Goal: Transaction & Acquisition: Book appointment/travel/reservation

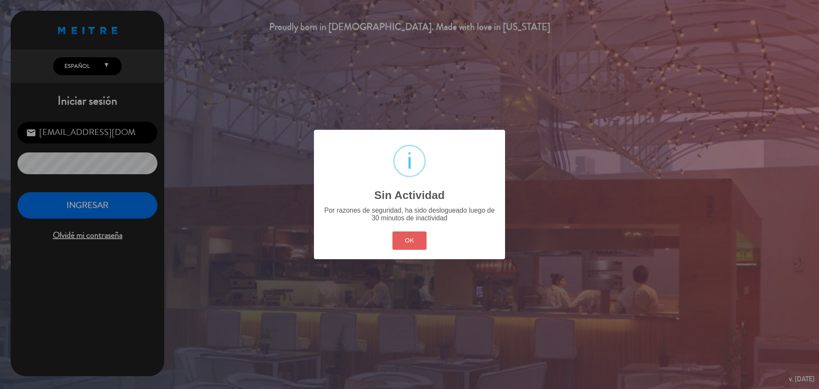
click at [422, 237] on button "OK" at bounding box center [410, 240] width 35 height 18
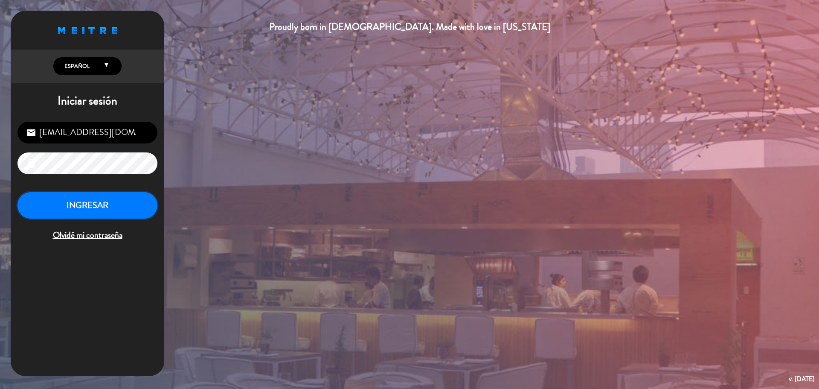
click at [108, 213] on button "INGRESAR" at bounding box center [87, 205] width 140 height 27
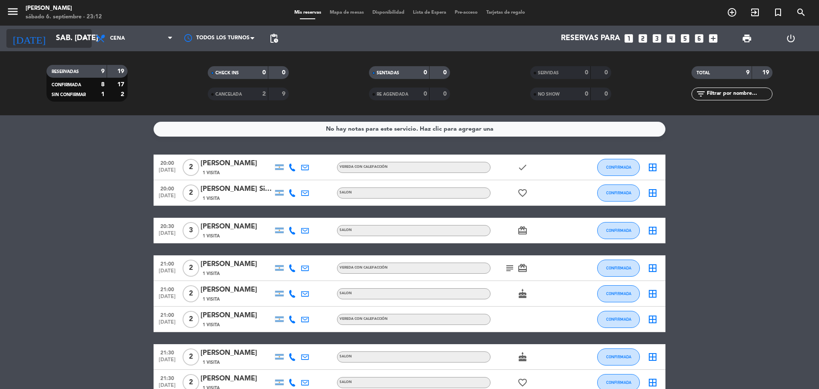
click at [85, 36] on icon "arrow_drop_down" at bounding box center [84, 38] width 10 height 10
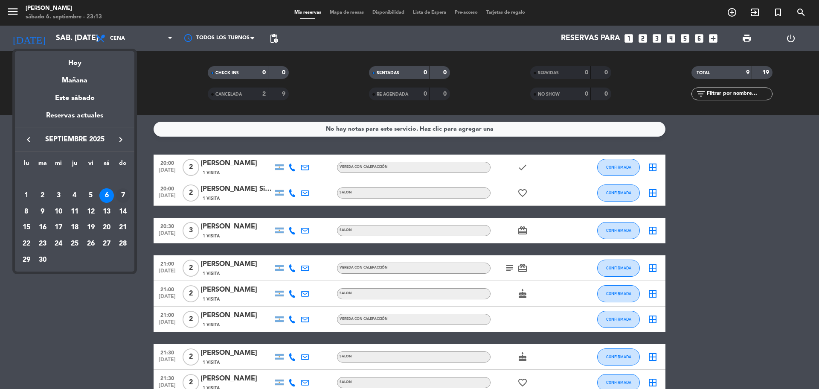
click at [122, 200] on div "7" at bounding box center [123, 195] width 15 height 15
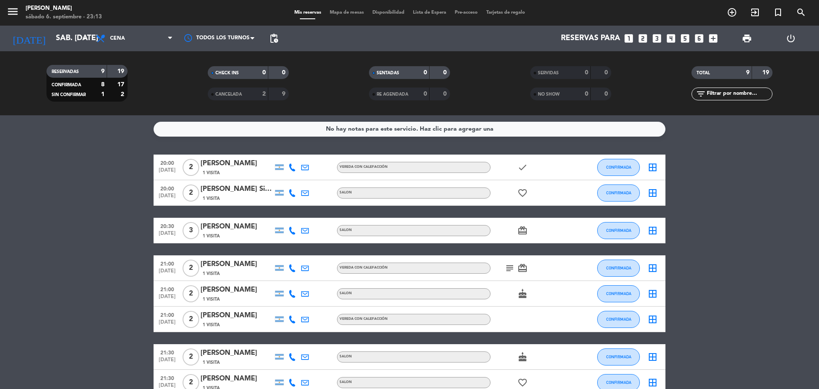
type input "dom. [DATE]"
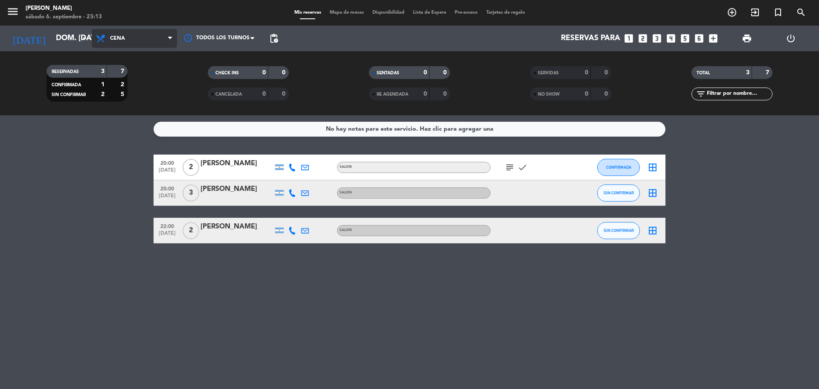
click at [161, 36] on span "Cena" at bounding box center [134, 38] width 85 height 19
click at [151, 72] on div "menu KOI Lavalleja sábado 6. septiembre - 23:13 Mis reservas Mapa de mesas Disp…" at bounding box center [409, 57] width 819 height 115
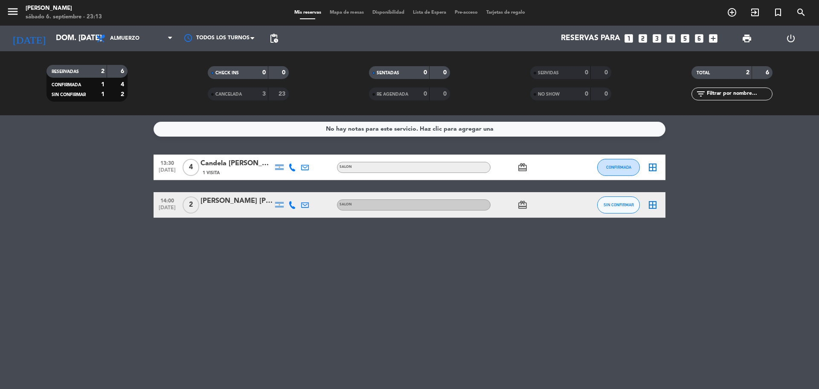
click at [672, 36] on icon "looks_4" at bounding box center [671, 38] width 11 height 11
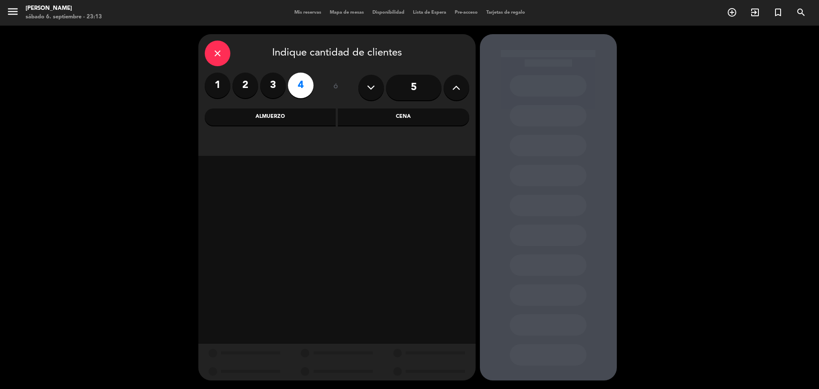
click at [274, 111] on div "Almuerzo" at bounding box center [270, 116] width 131 height 17
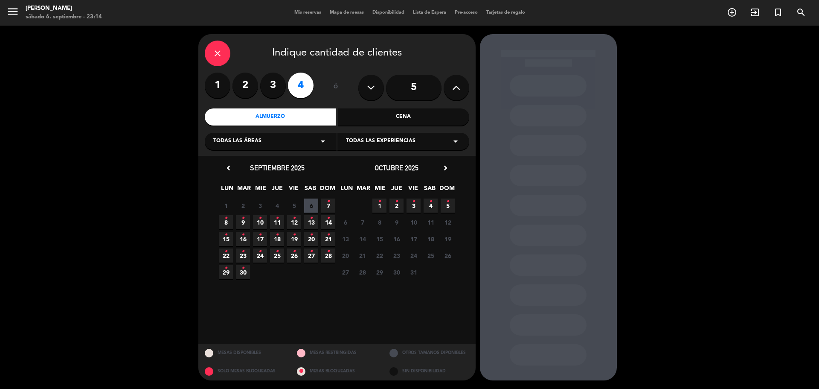
click at [327, 203] on icon "•" at bounding box center [328, 202] width 3 height 14
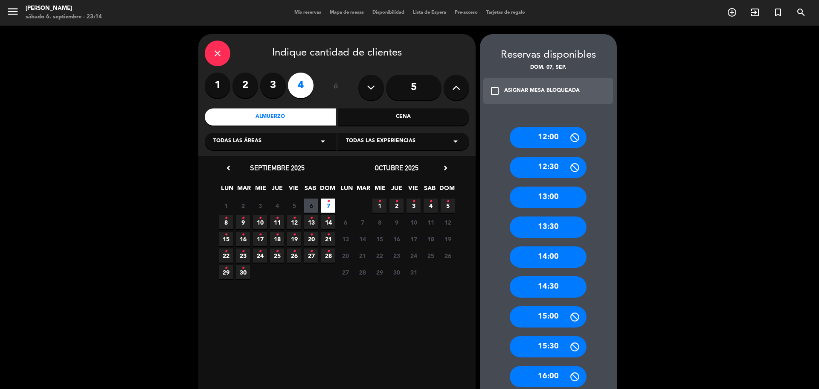
click at [553, 260] on div "14:00" at bounding box center [548, 256] width 77 height 21
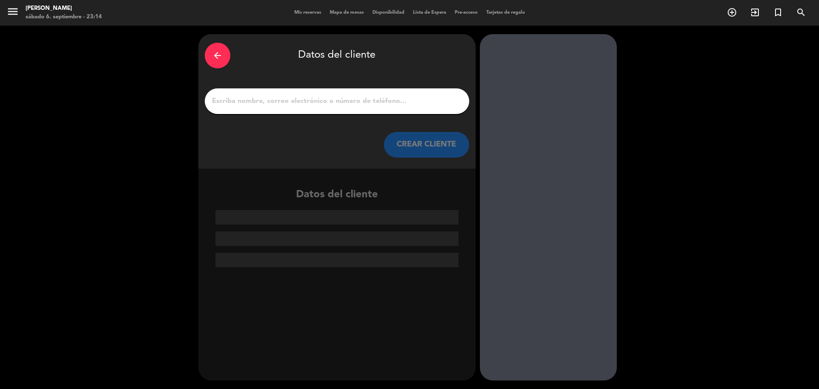
click at [325, 104] on input "1" at bounding box center [337, 101] width 252 height 12
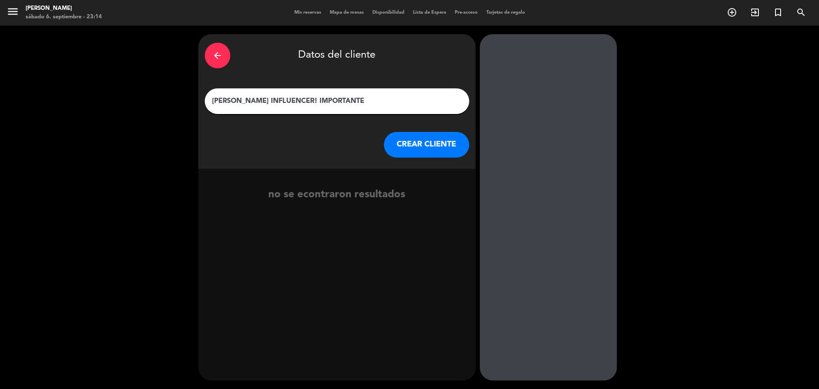
type input "[PERSON_NAME] INFLUENCER! IMPORTANTE"
click at [419, 148] on button "CREAR CLIENTE" at bounding box center [426, 145] width 85 height 26
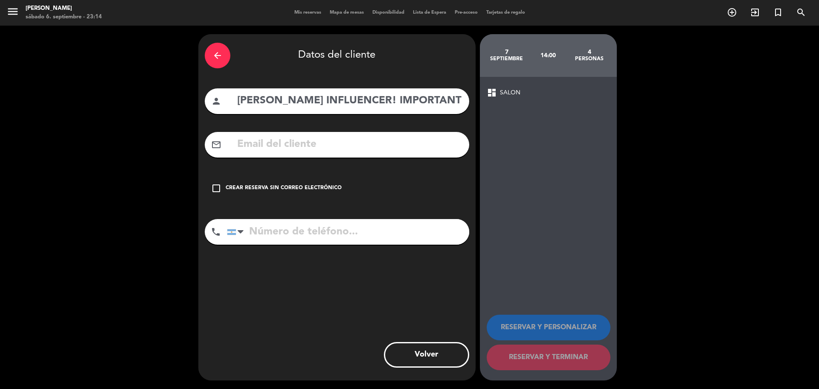
click at [215, 183] on icon "check_box_outline_blank" at bounding box center [216, 188] width 10 height 10
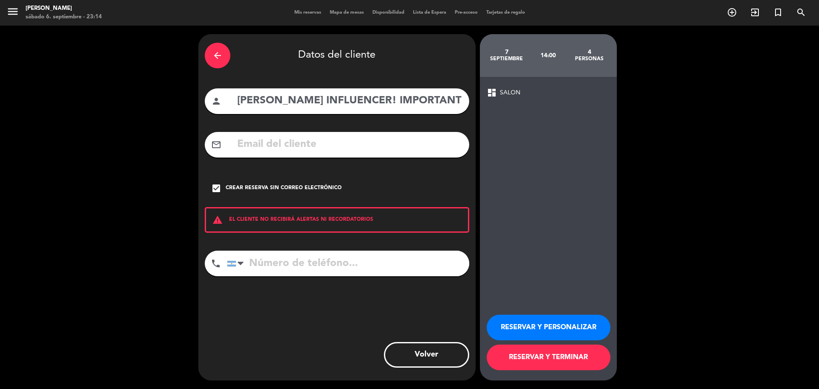
click at [579, 358] on button "RESERVAR Y TERMINAR" at bounding box center [549, 357] width 124 height 26
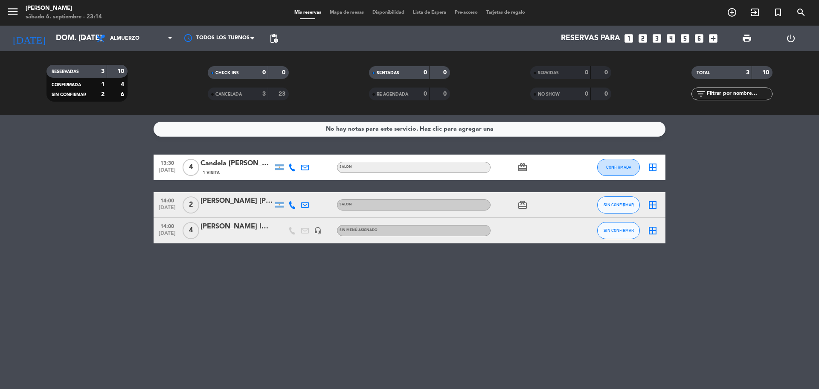
click at [240, 228] on div "[PERSON_NAME] INFLUENCER! IMPORTANTE" at bounding box center [237, 226] width 73 height 11
